Goal: Task Accomplishment & Management: Use online tool/utility

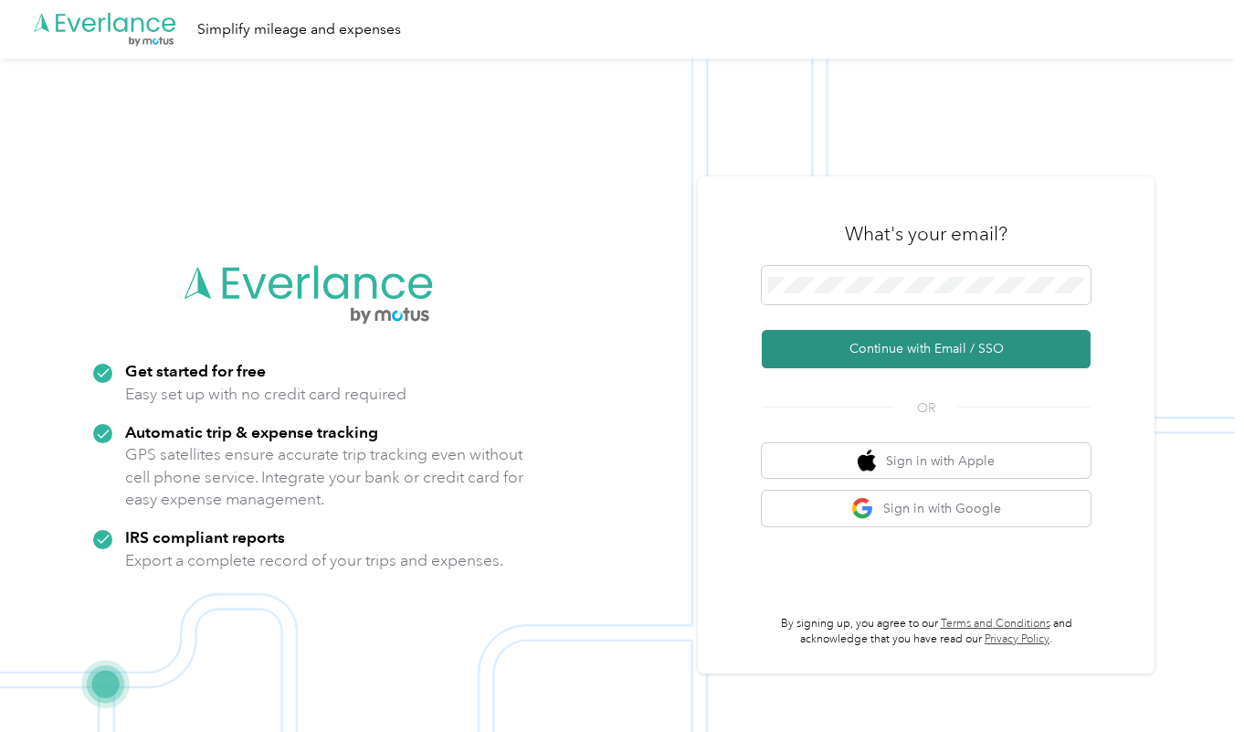
click at [948, 344] on button "Continue with Email / SSO" at bounding box center [926, 349] width 329 height 38
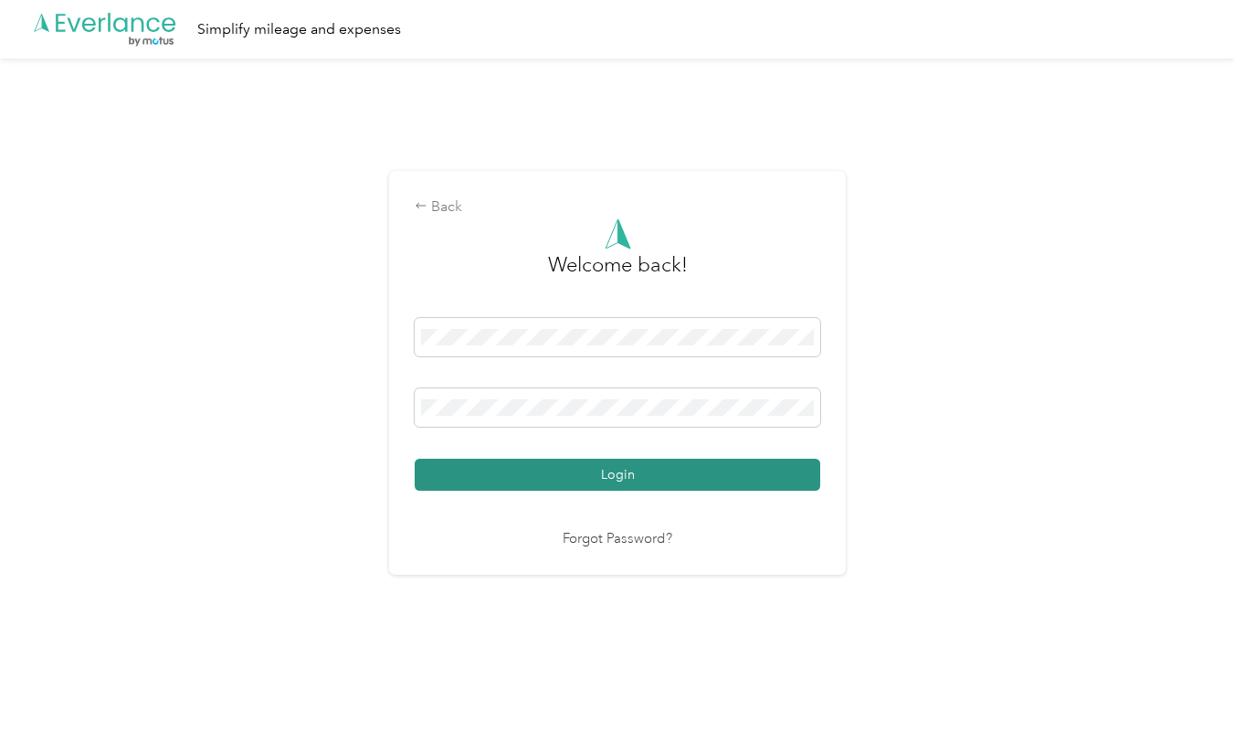
click at [685, 486] on button "Login" at bounding box center [618, 475] width 406 height 32
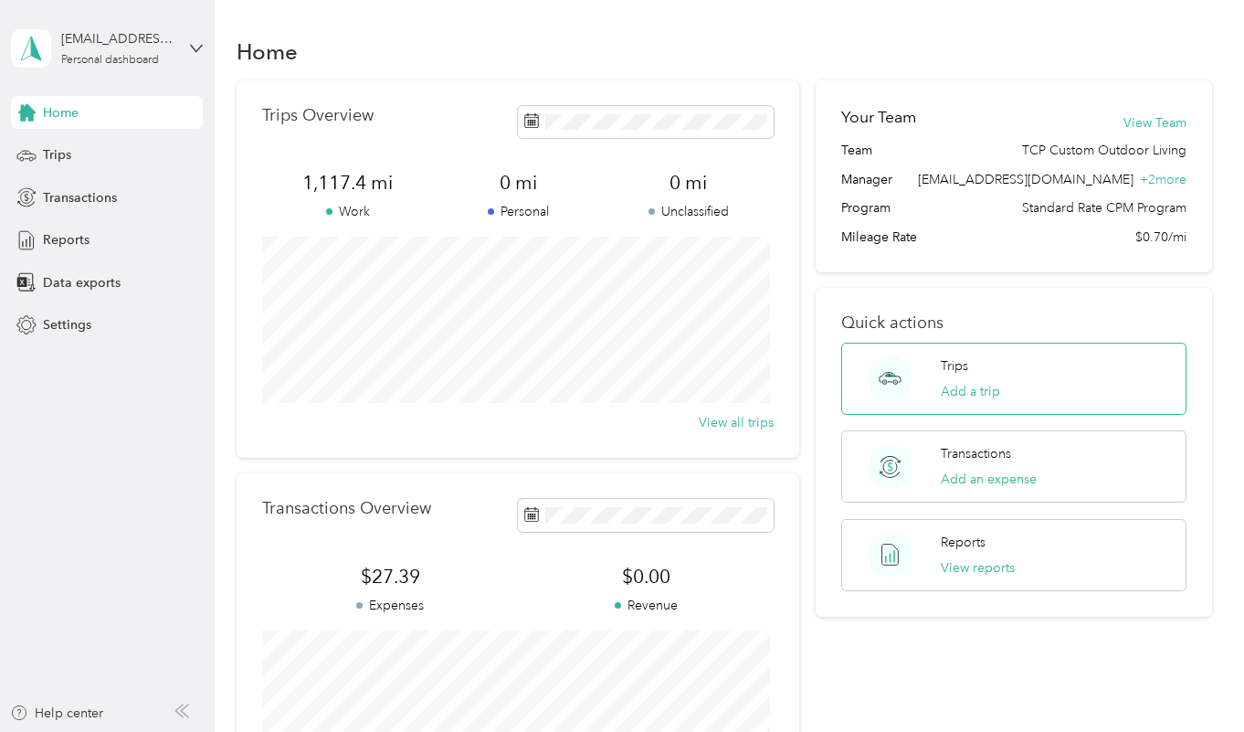
click at [915, 400] on div "Trips Add a trip" at bounding box center [1014, 379] width 346 height 72
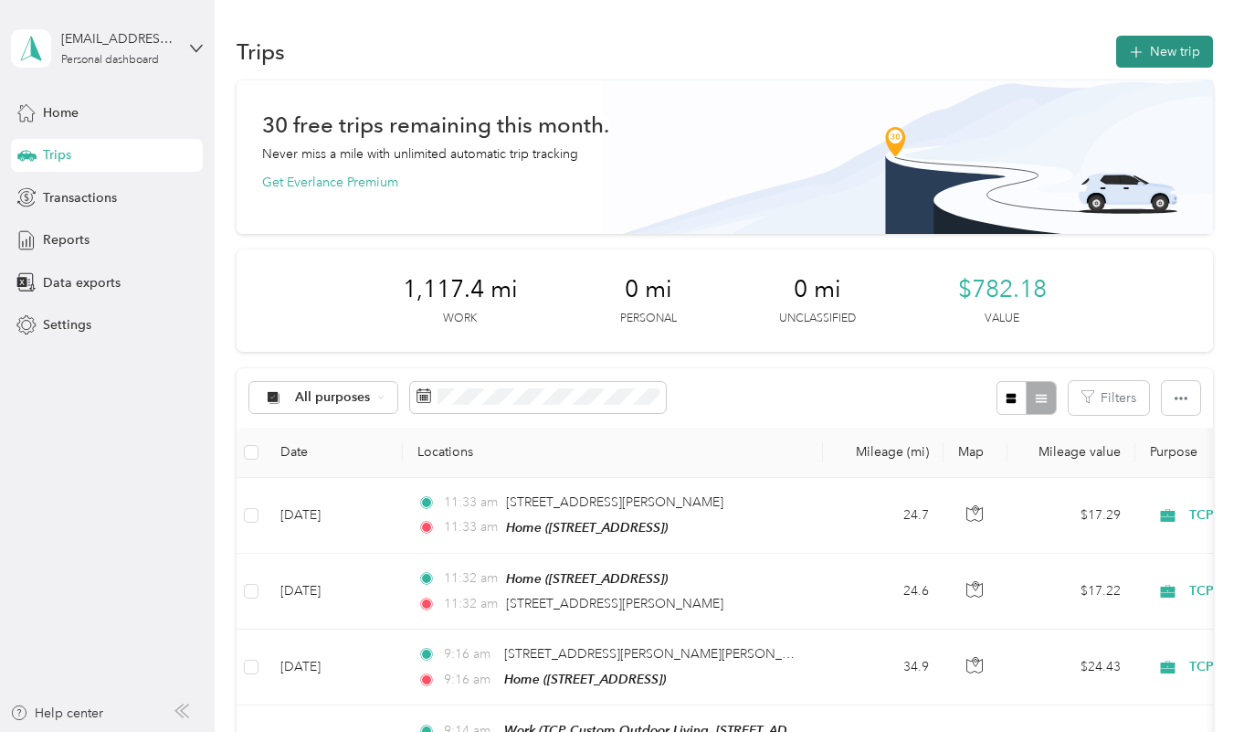
click at [1173, 59] on button "New trip" at bounding box center [1164, 52] width 97 height 32
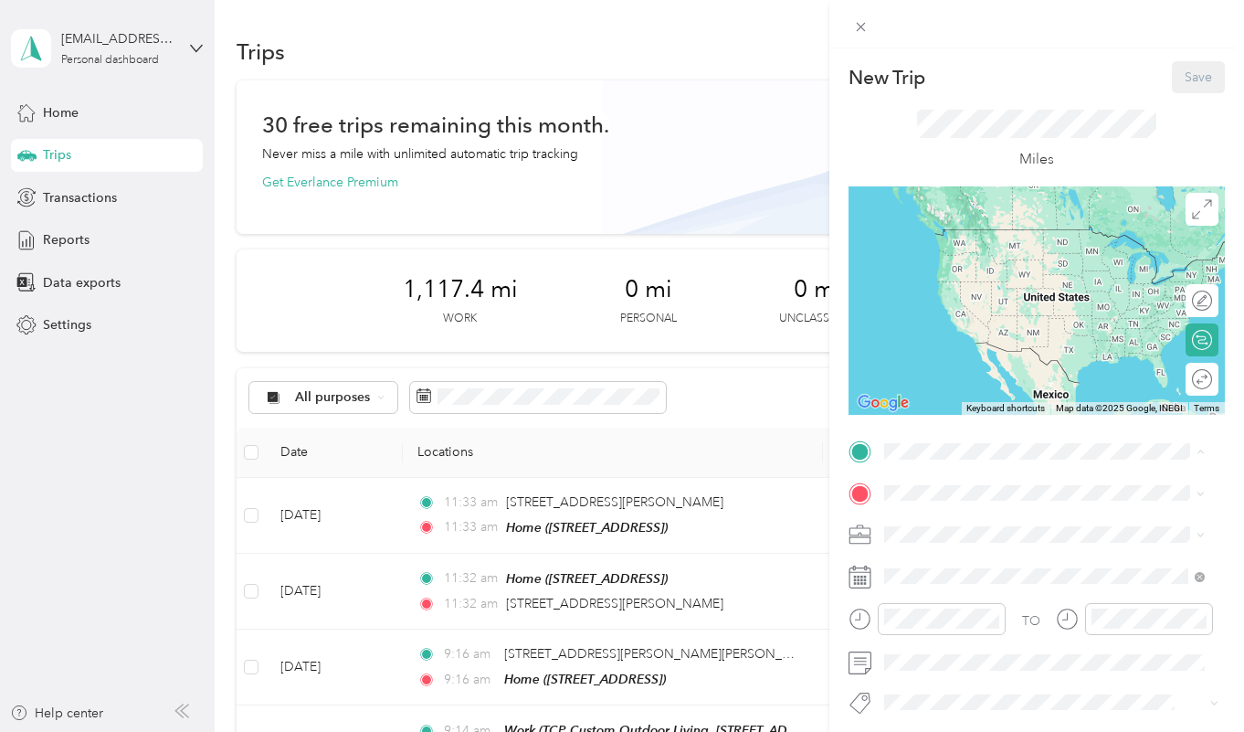
click at [958, 531] on div "Home [STREET_ADDRESS]" at bounding box center [1059, 544] width 280 height 58
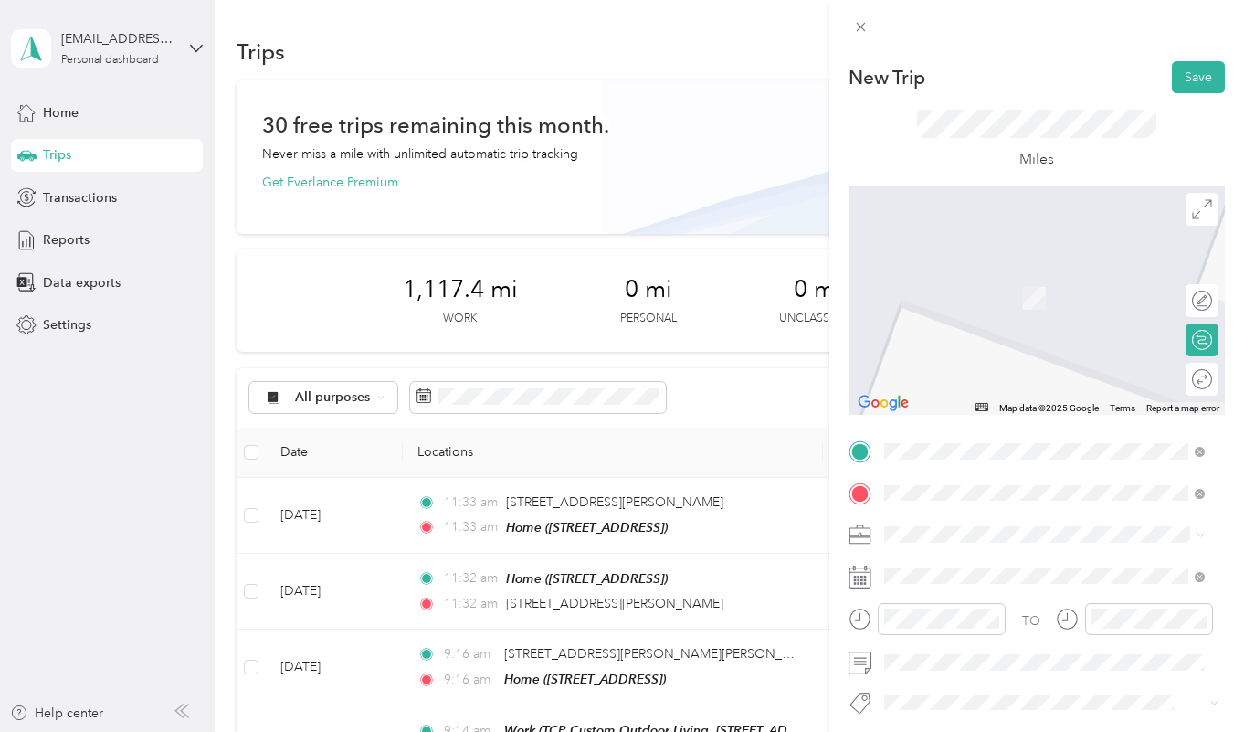
click at [979, 311] on span "MSI Dallas, [STREET_ADDRESS][GEOGRAPHIC_DATA], [GEOGRAPHIC_DATA], [GEOGRAPHIC_D…" at bounding box center [1056, 317] width 274 height 54
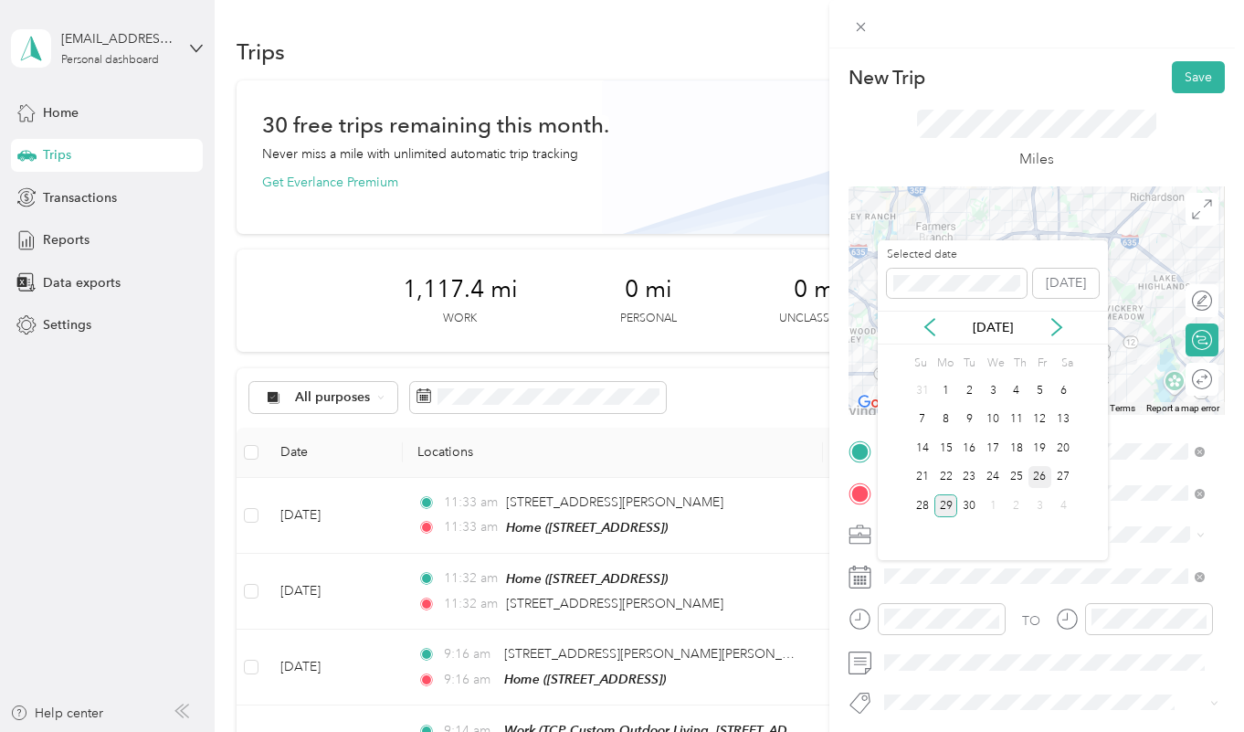
click at [1044, 480] on div "26" at bounding box center [1041, 477] width 24 height 23
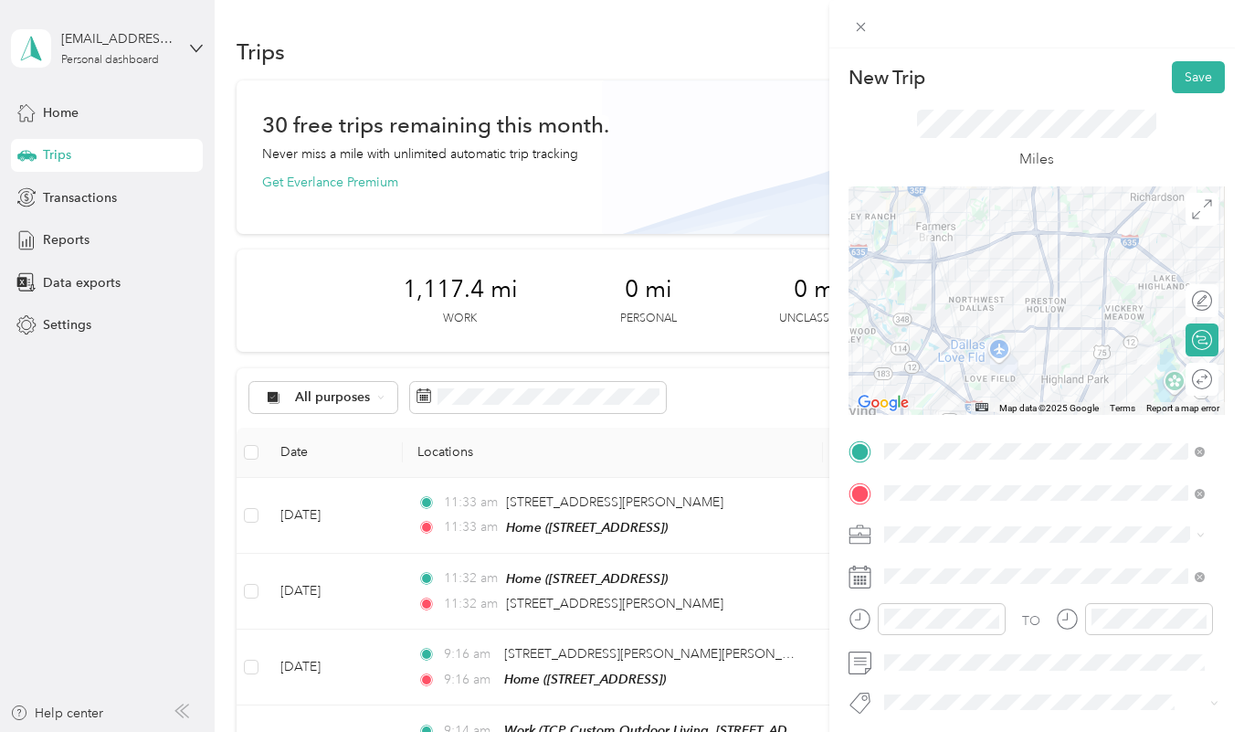
click at [957, 369] on div at bounding box center [1037, 300] width 376 height 228
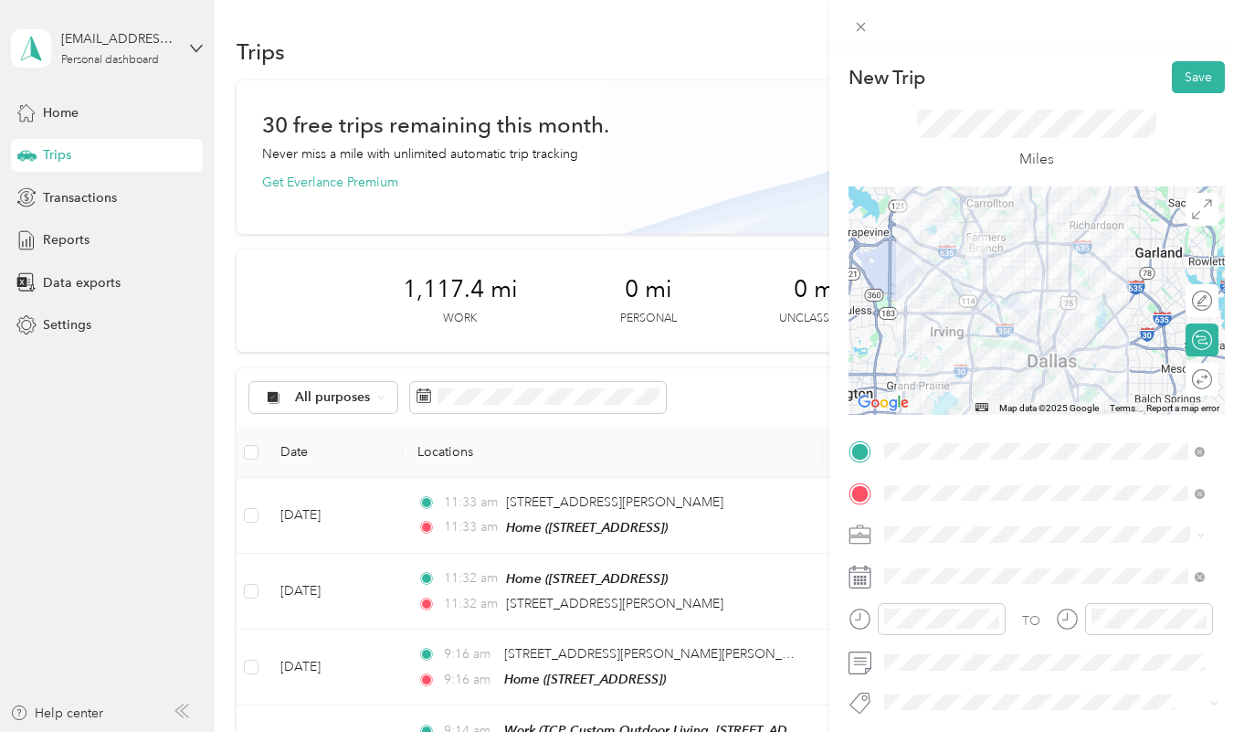
click at [1062, 246] on div at bounding box center [1037, 300] width 376 height 228
click at [1035, 244] on div at bounding box center [1037, 300] width 376 height 228
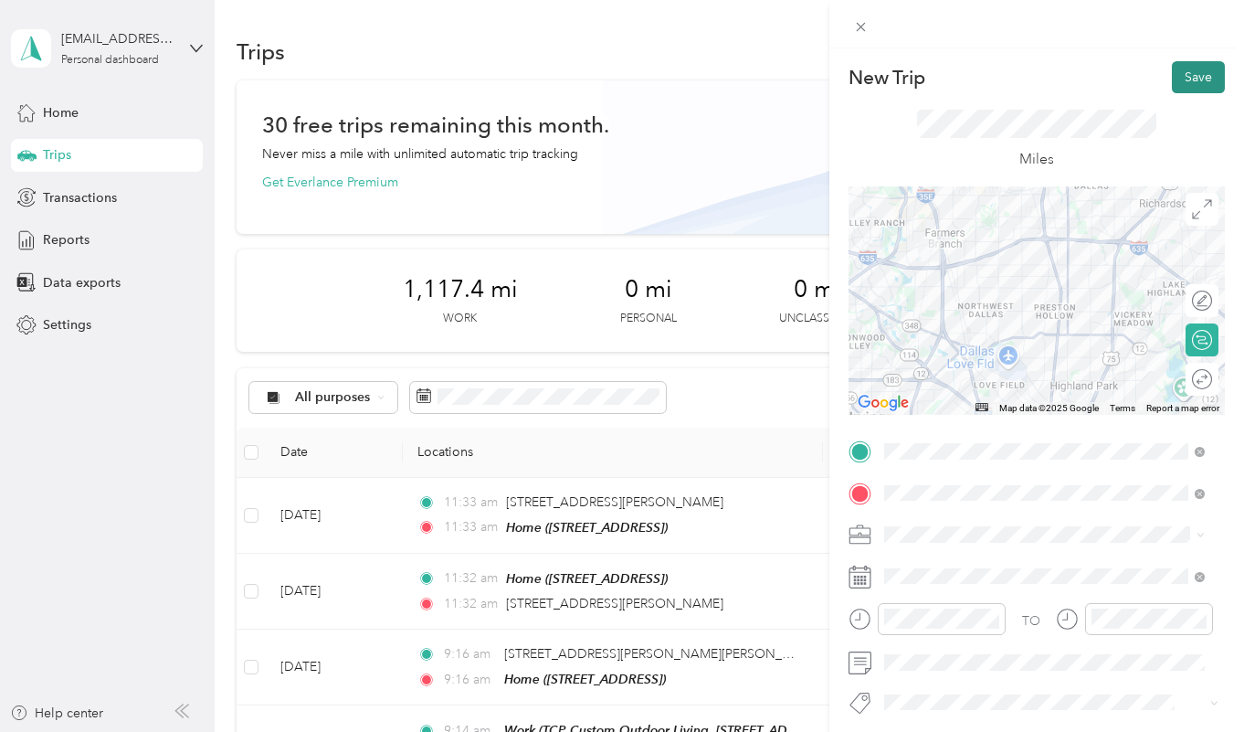
click at [1179, 79] on button "Save" at bounding box center [1198, 77] width 53 height 32
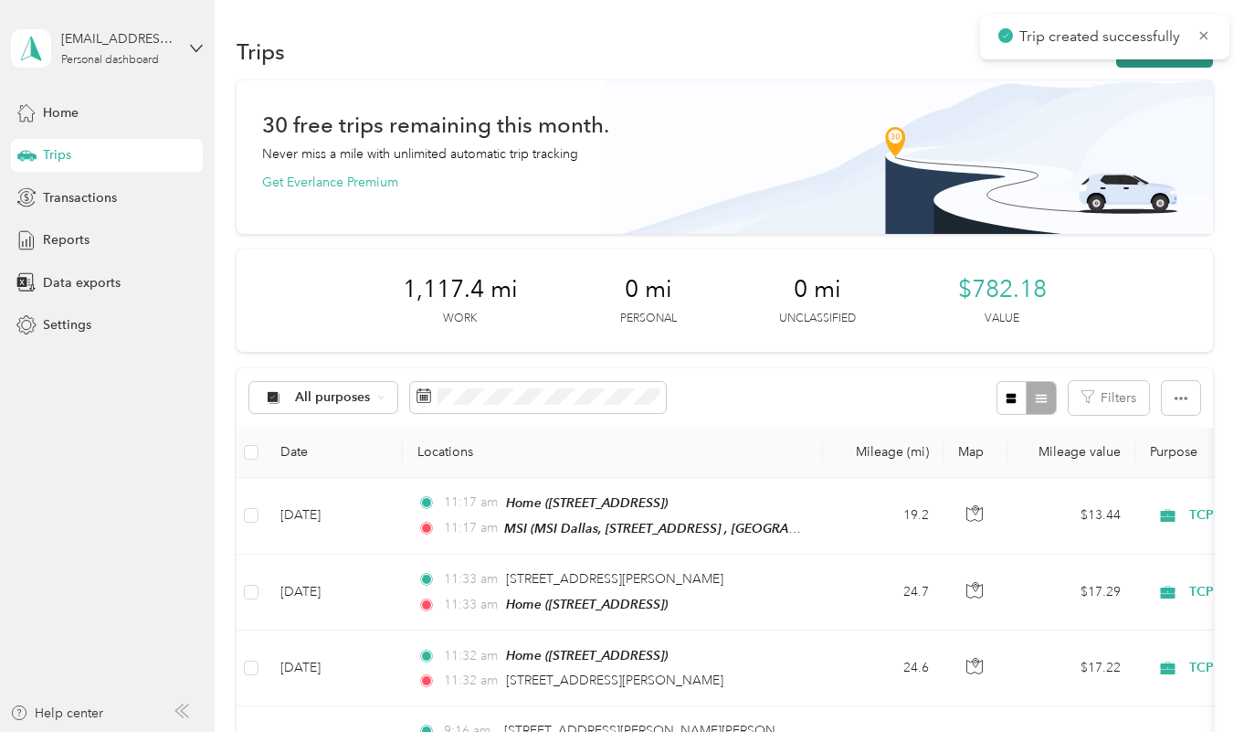
click at [1175, 65] on button "New trip" at bounding box center [1164, 52] width 97 height 32
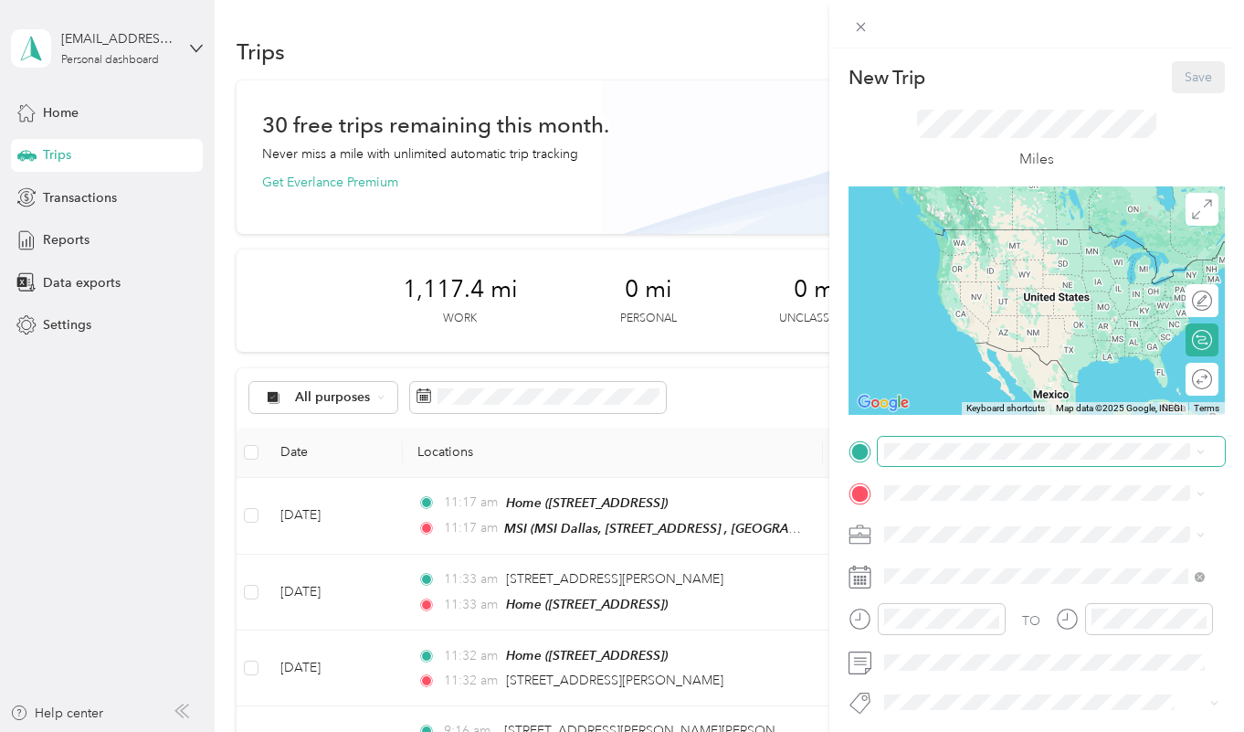
click at [974, 459] on span at bounding box center [1051, 451] width 347 height 29
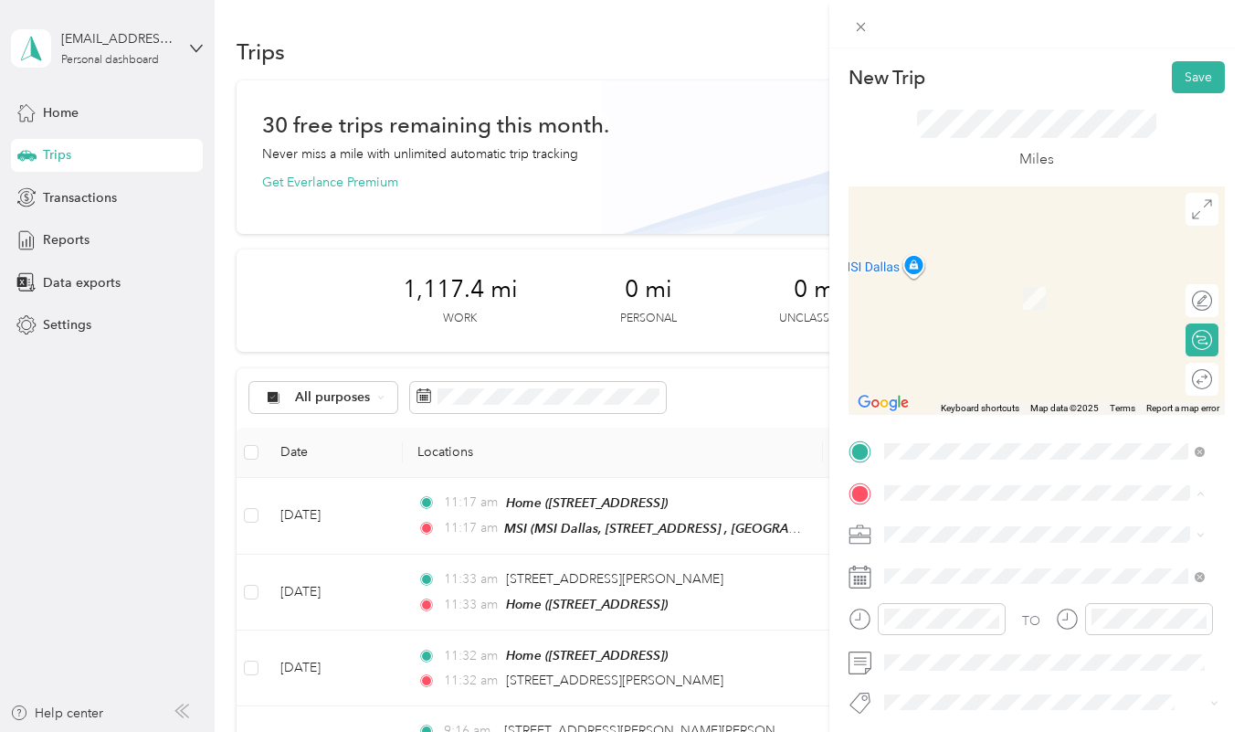
click at [1011, 289] on div "Home [STREET_ADDRESS]" at bounding box center [1059, 298] width 280 height 58
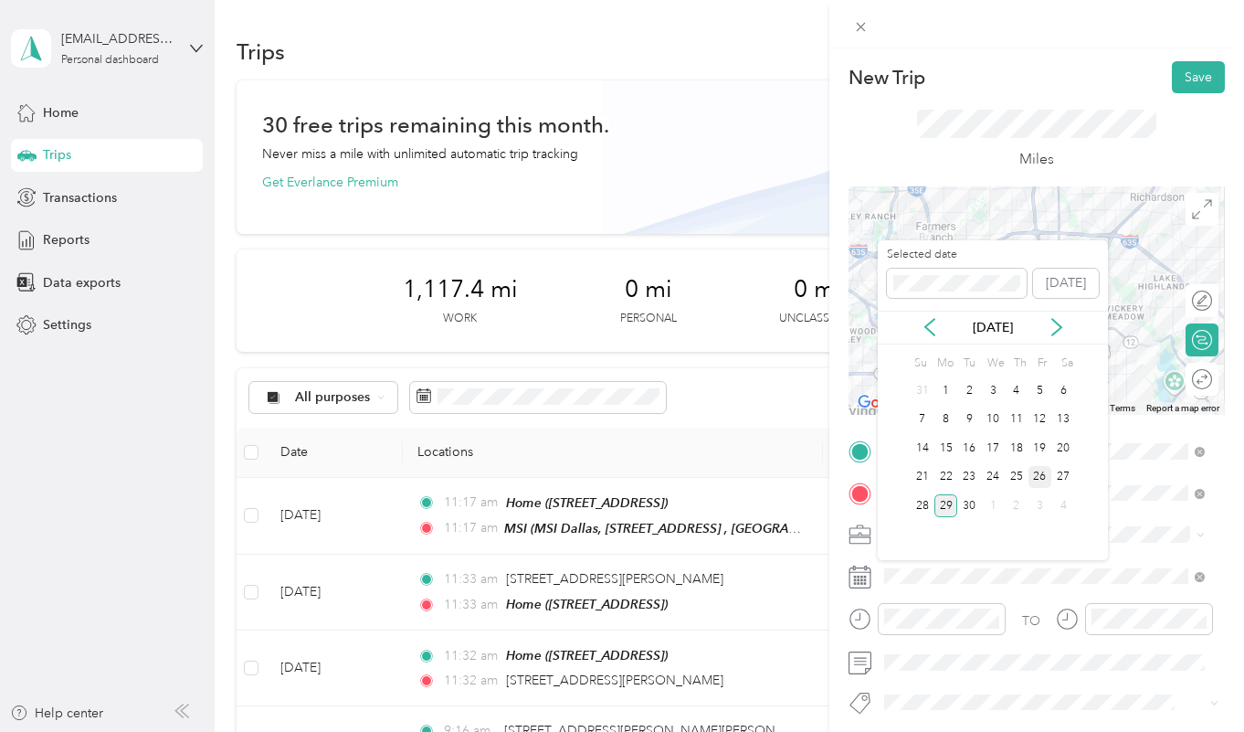
click at [1039, 474] on div "26" at bounding box center [1041, 477] width 24 height 23
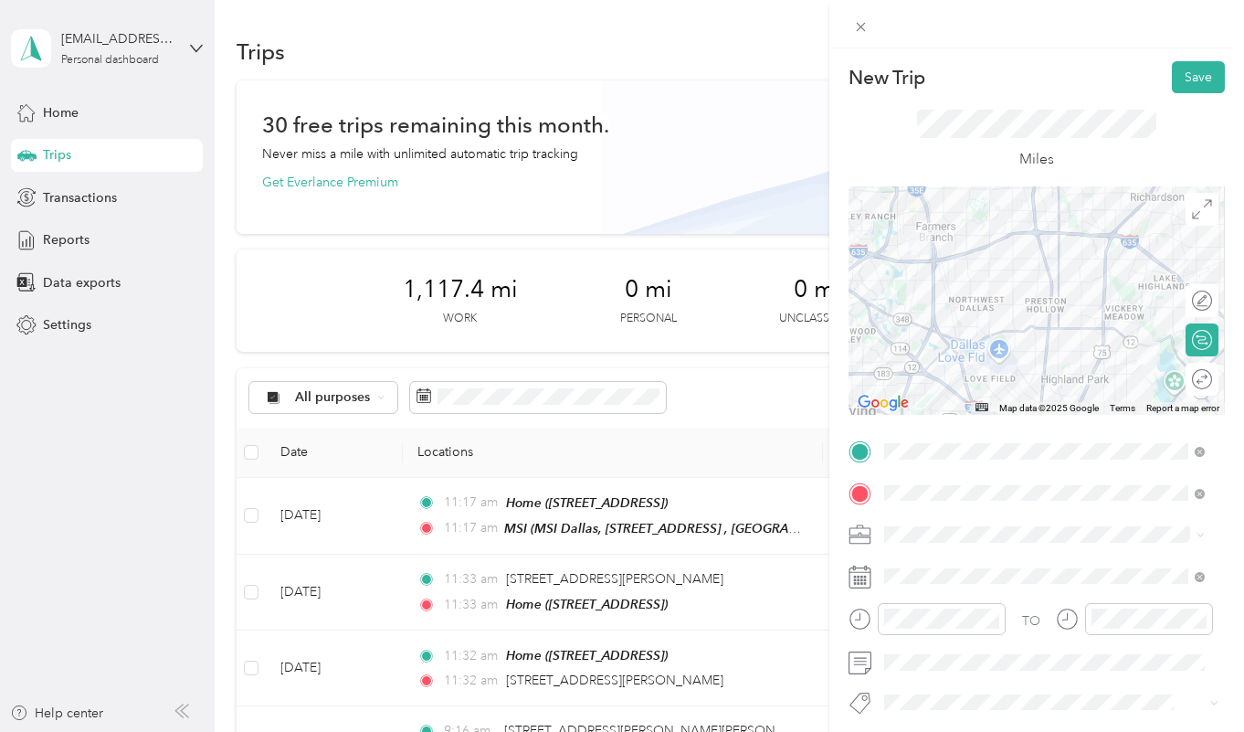
click at [1160, 266] on div at bounding box center [1037, 300] width 376 height 228
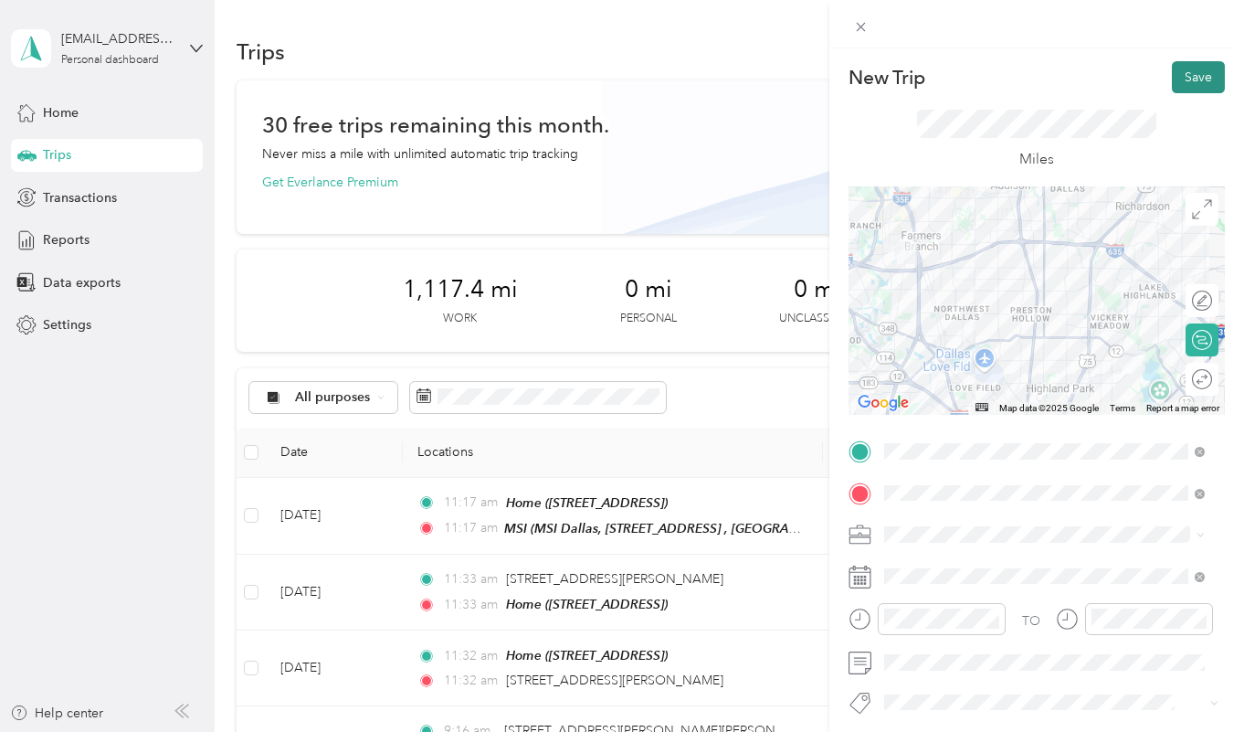
click at [1181, 77] on button "Save" at bounding box center [1198, 77] width 53 height 32
